Goal: Check status: Check status

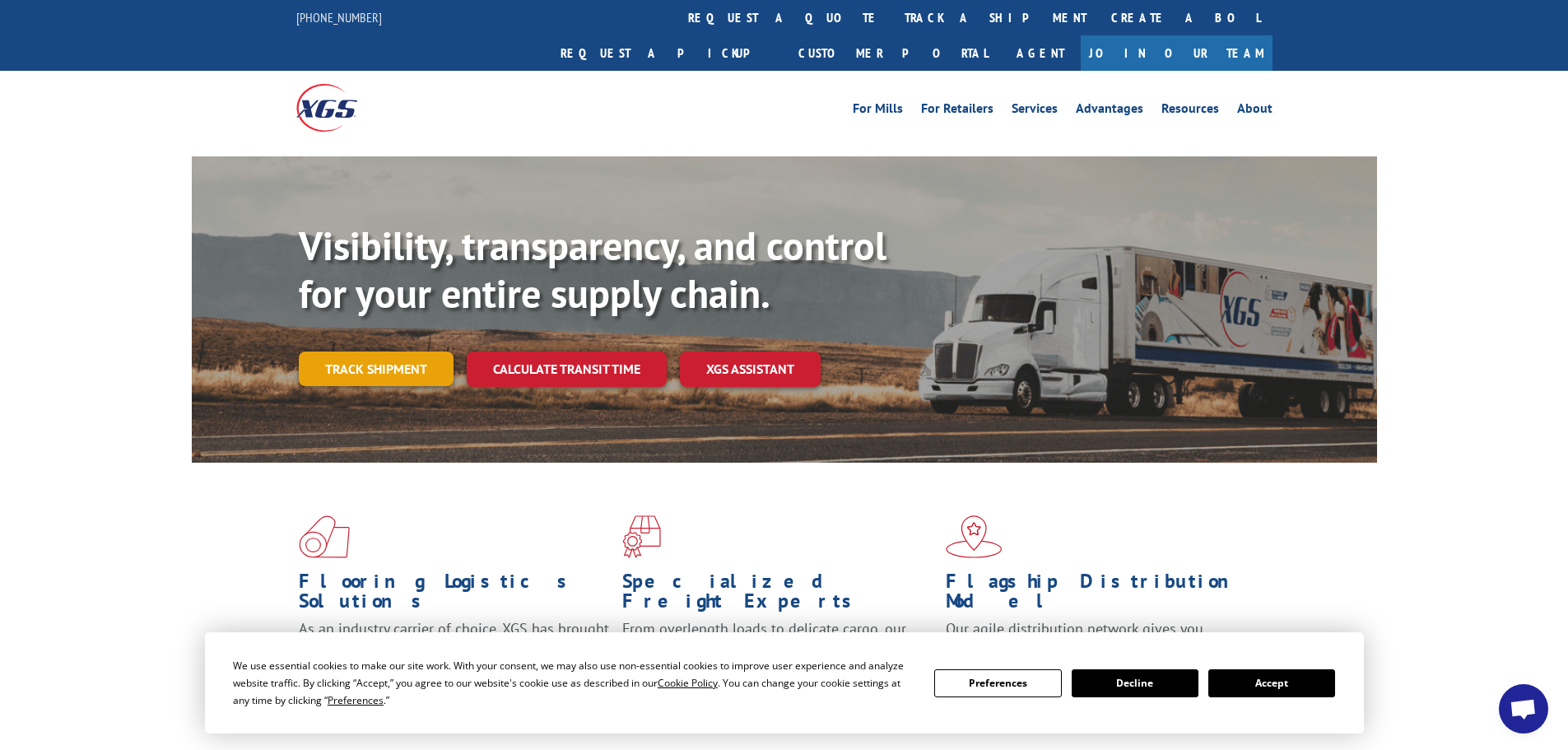
click at [332, 352] on link "Track shipment" at bounding box center [376, 369] width 155 height 35
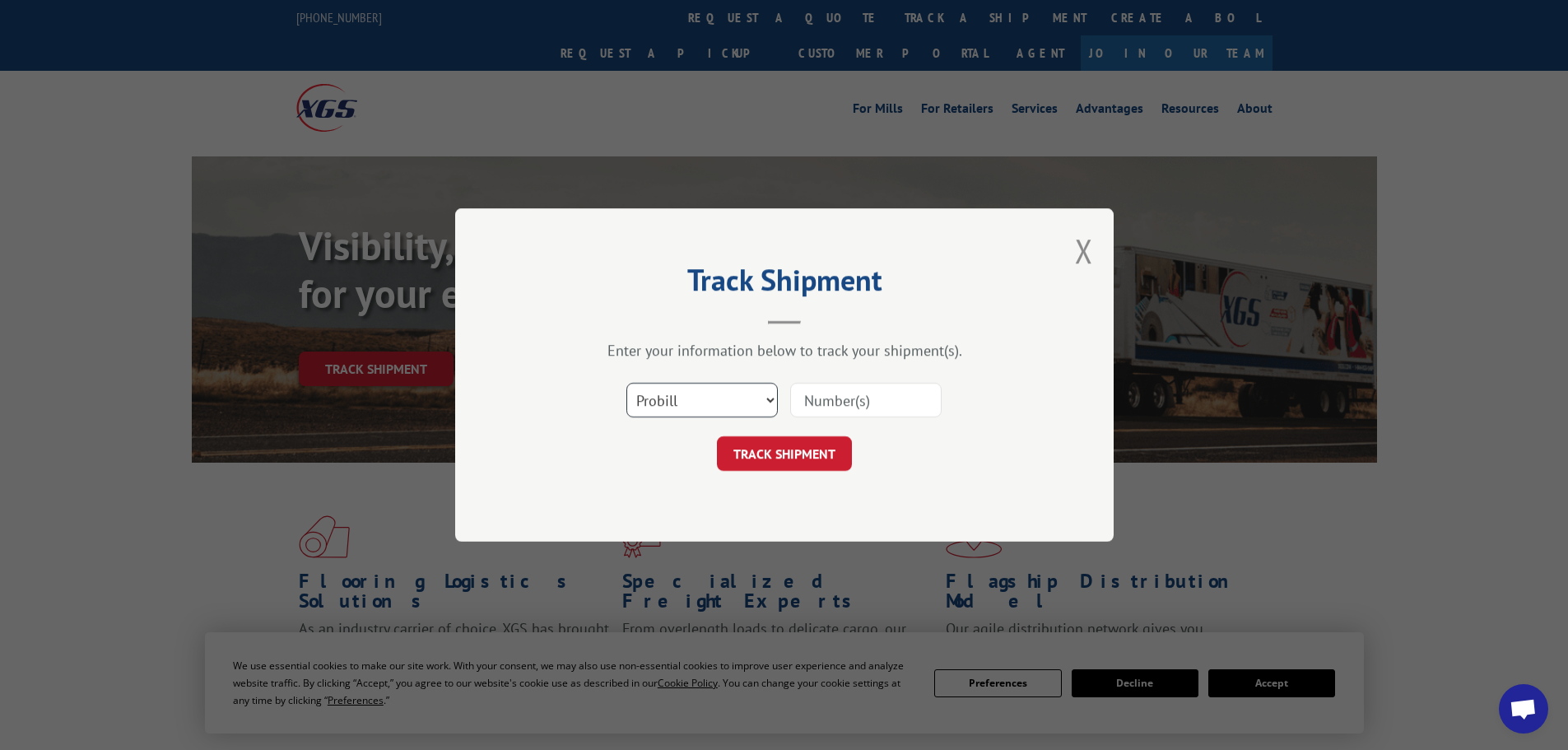
click at [723, 393] on select "Select category... Probill BOL PO" at bounding box center [702, 400] width 151 height 35
select select "bol"
click at [626, 383] on select "Select category... Probill BOL PO" at bounding box center [702, 400] width 151 height 35
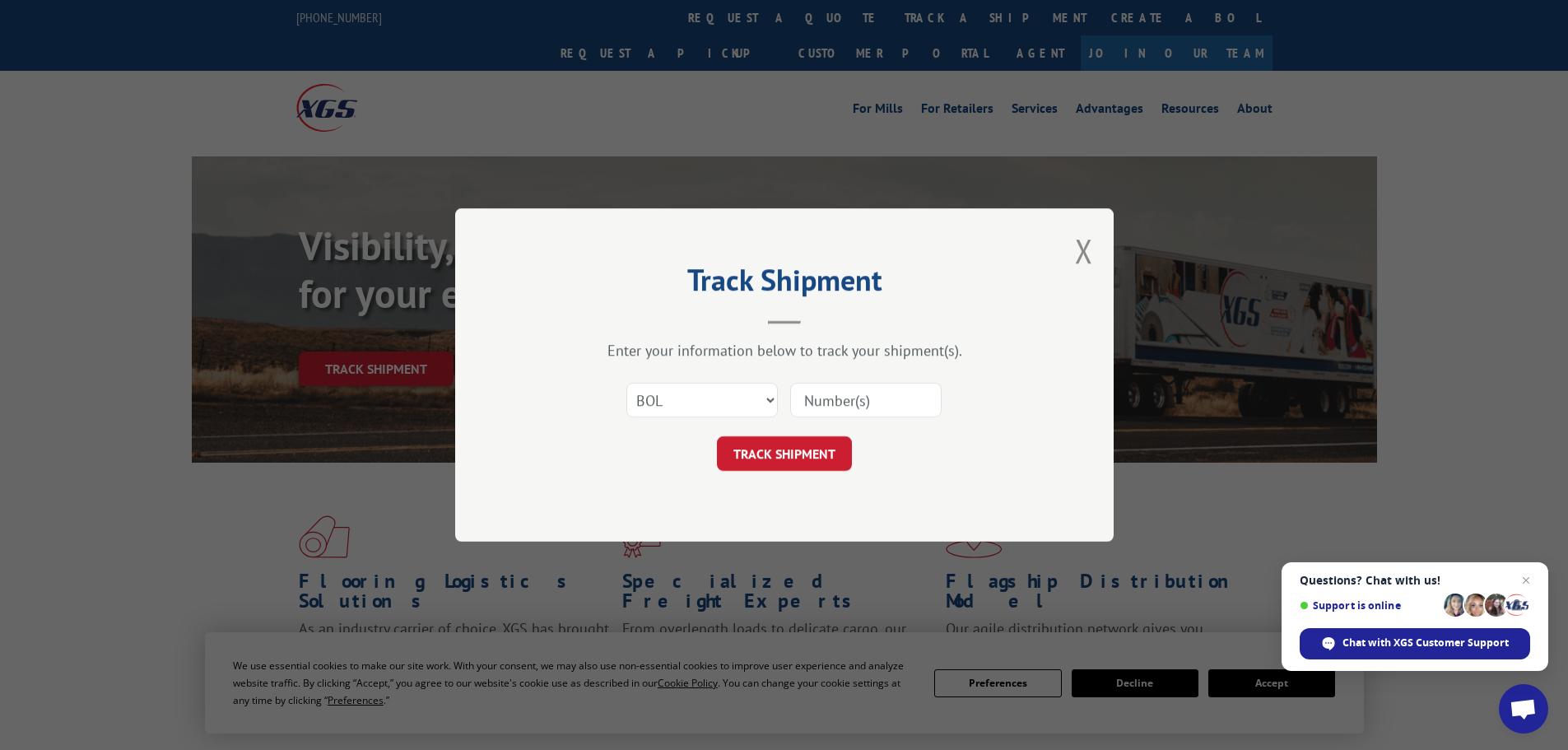
click at [834, 405] on input at bounding box center [865, 400] width 151 height 35
paste input "7076772"
type input "7076772"
click at [786, 463] on button "TRACK SHIPMENT" at bounding box center [784, 454] width 135 height 35
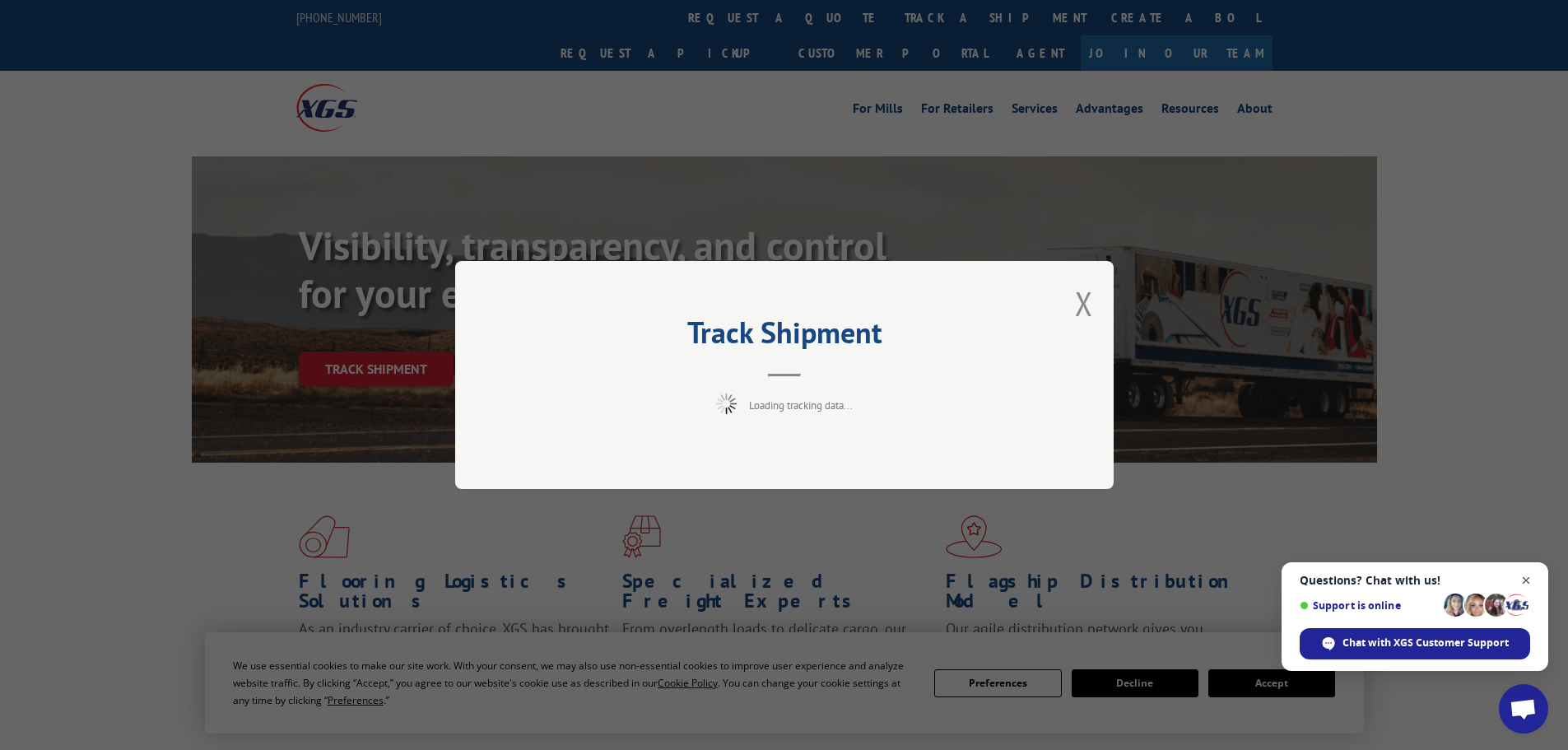
click at [1520, 576] on span "Close chat" at bounding box center [1526, 580] width 20 height 20
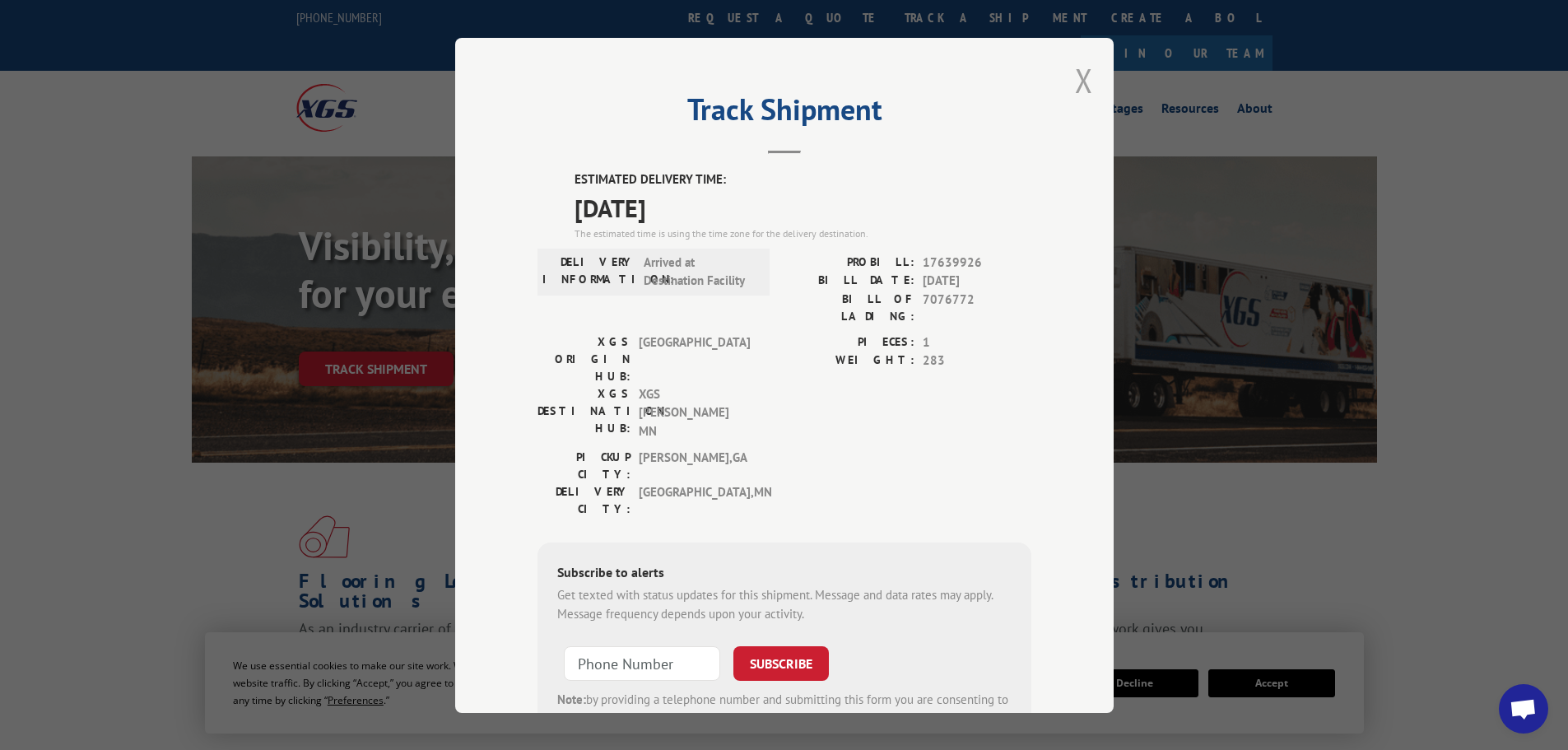
click at [1080, 76] on button "Close modal" at bounding box center [1083, 80] width 18 height 43
